Goal: Task Accomplishment & Management: Use online tool/utility

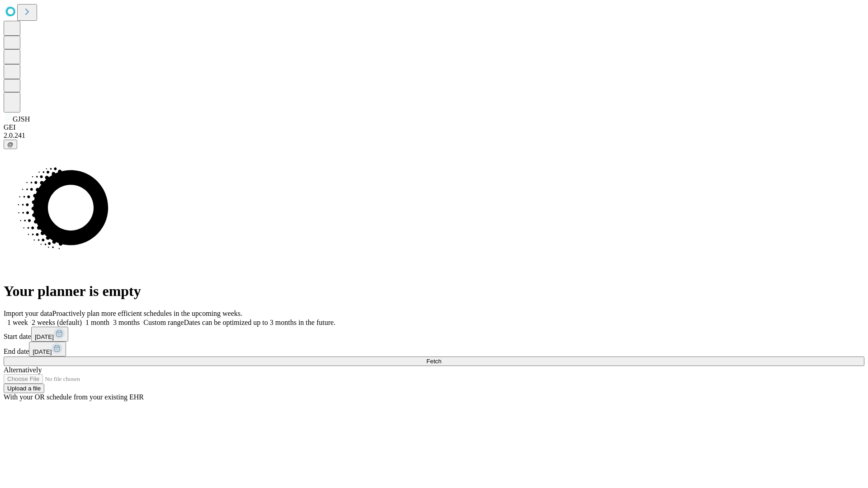
click at [441, 358] on span "Fetch" at bounding box center [433, 361] width 15 height 7
